Goal: Task Accomplishment & Management: Manage account settings

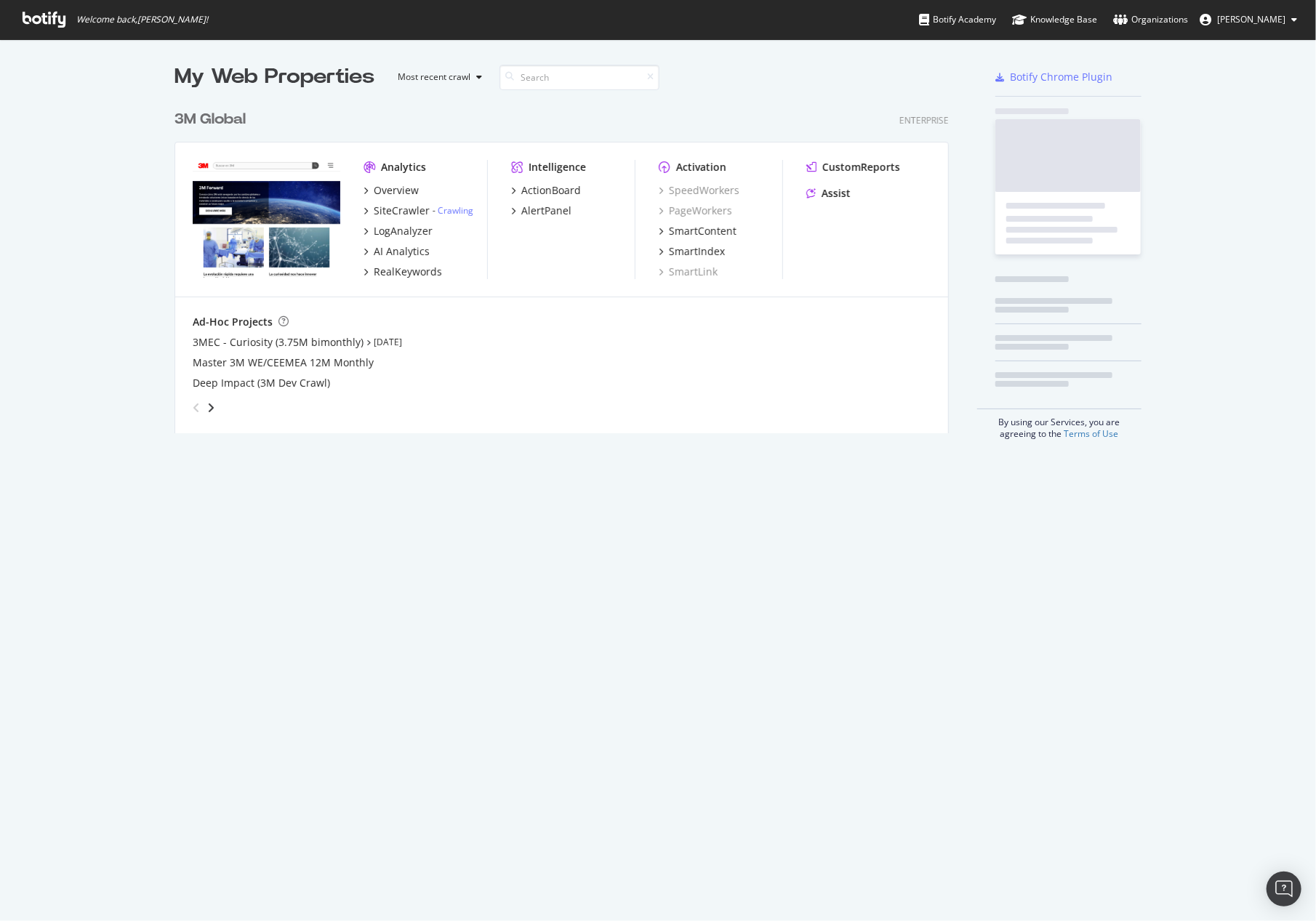
scroll to position [330, 775]
click at [1277, 20] on span "[PERSON_NAME]" at bounding box center [1251, 19] width 68 height 12
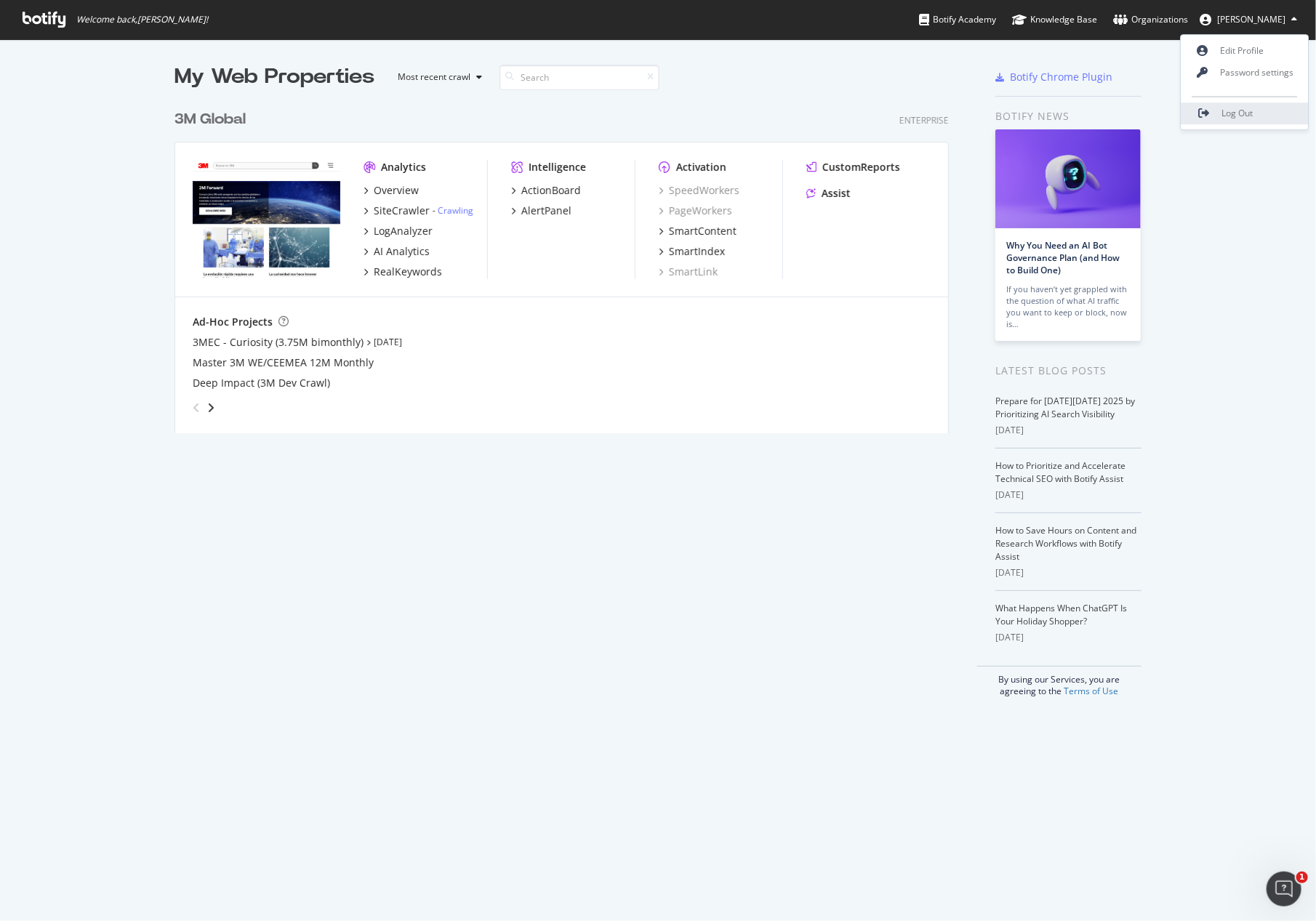
click at [1255, 110] on link "Log Out" at bounding box center [1245, 113] width 127 height 22
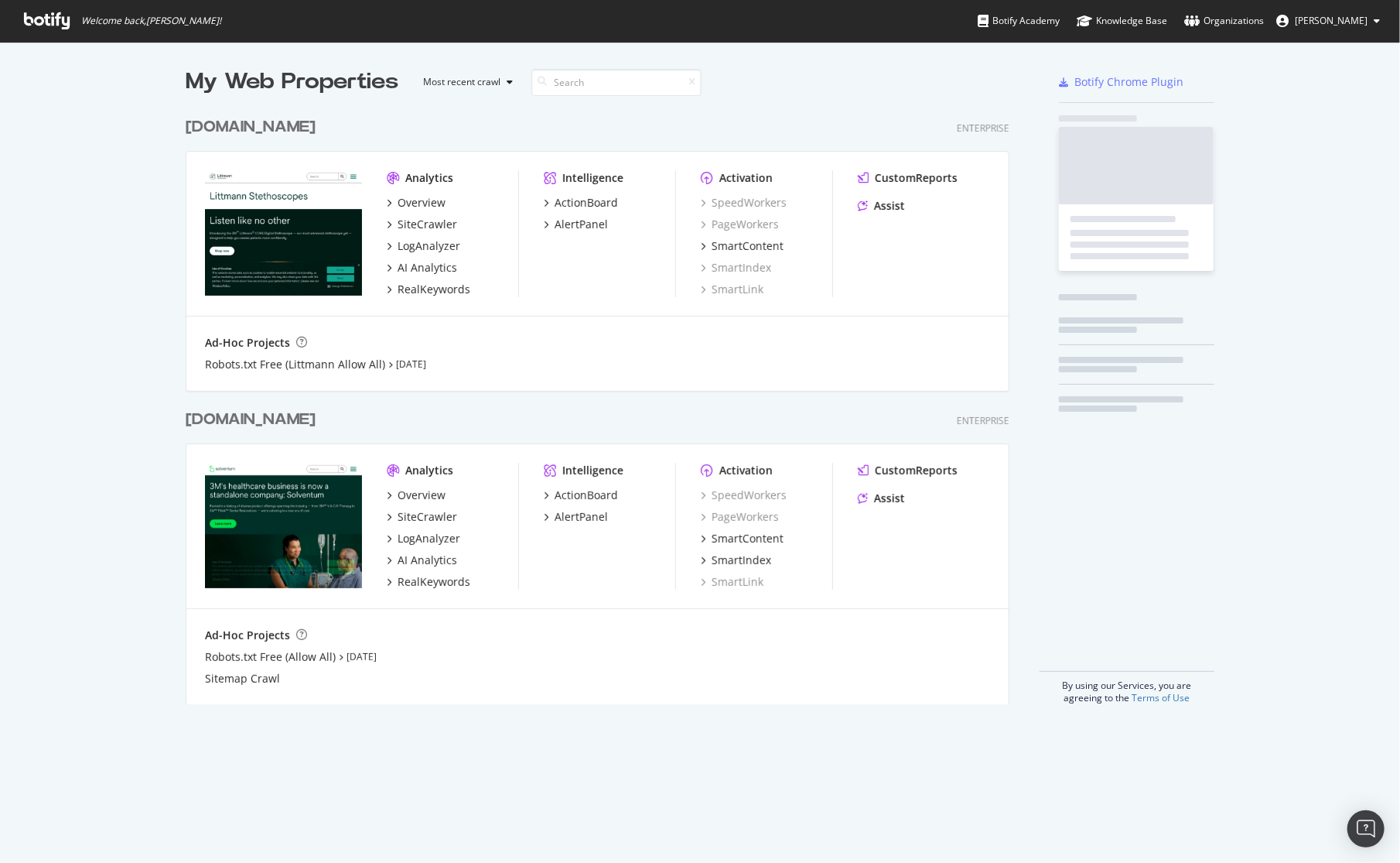
scroll to position [852, 1377]
